Goal: Information Seeking & Learning: Understand process/instructions

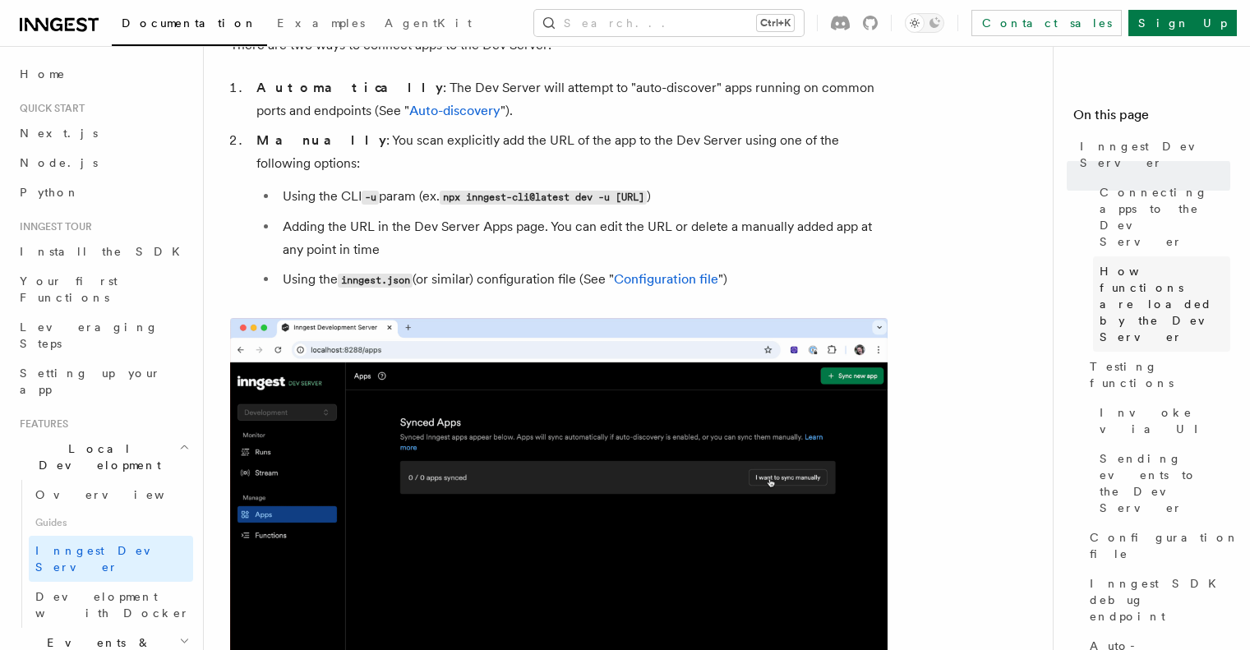
scroll to position [1219, 0]
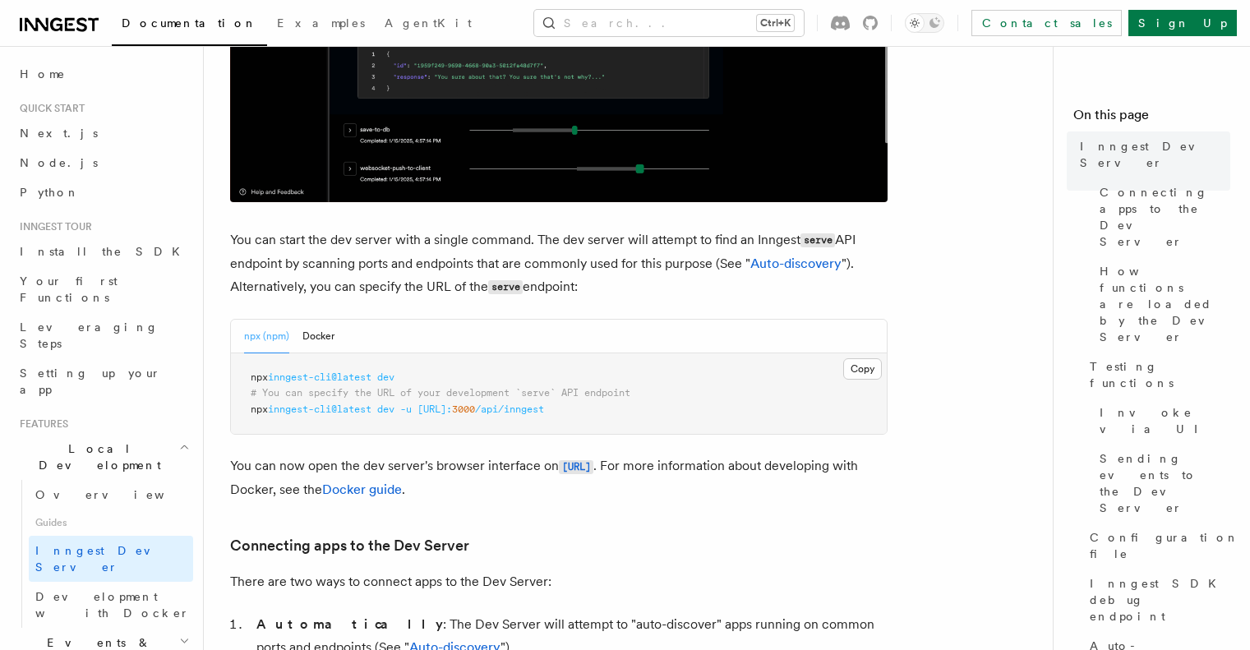
scroll to position [527, 0]
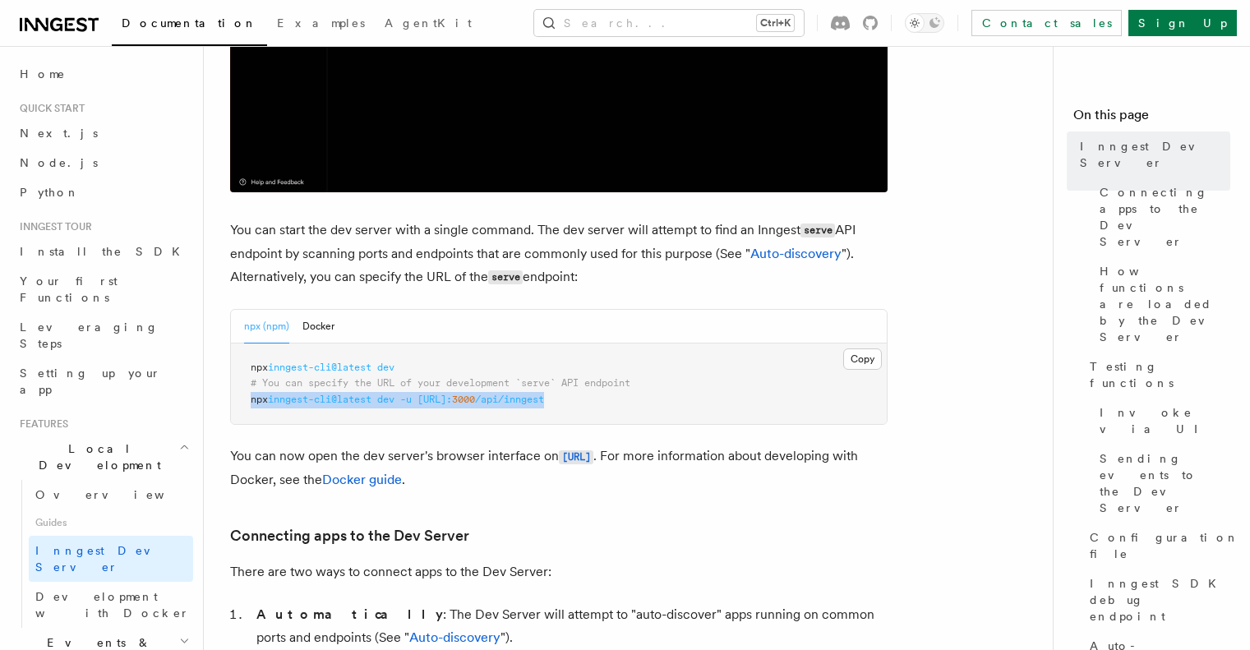
drag, startPoint x: 692, startPoint y: 403, endPoint x: 241, endPoint y: 403, distance: 451.0
click at [241, 403] on pre "npx inngest-cli@latest dev # You can specify the URL of your development `serve…" at bounding box center [559, 383] width 656 height 81
copy span "npx inngest-cli@latest dev -u [URL]: 3000 /api/inngest"
click at [854, 361] on button "Copy Copied" at bounding box center [862, 358] width 39 height 21
